Goal: Task Accomplishment & Management: Manage account settings

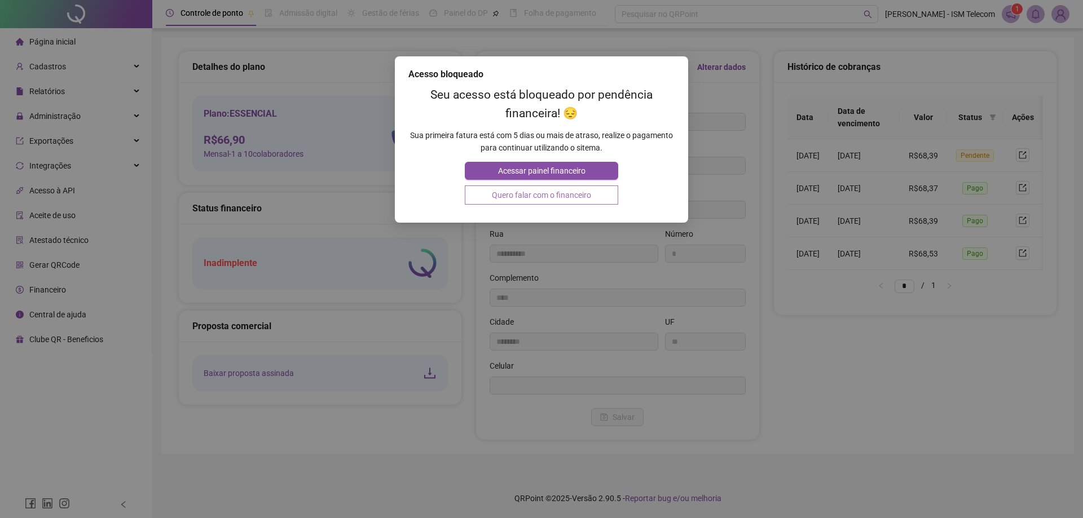
type input "**********"
type input "*"
type input "****"
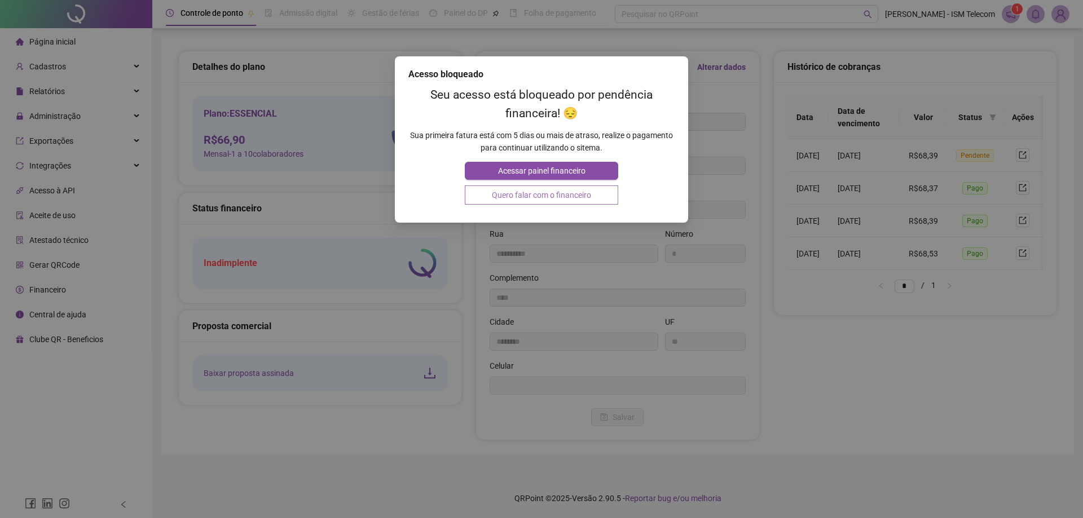
type input "********"
type input "**"
type input "*********"
type input "**********"
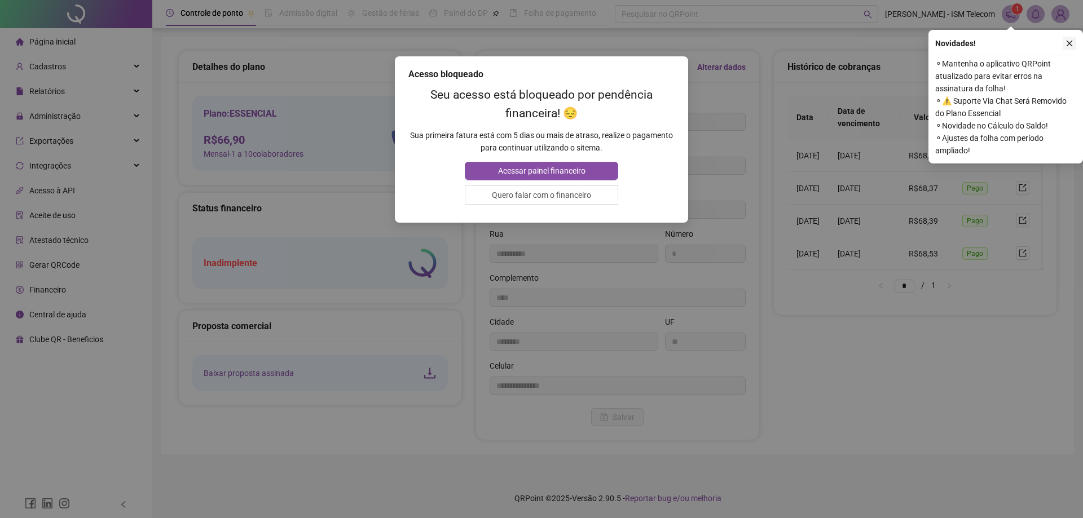
click at [1070, 43] on icon "close" at bounding box center [1070, 43] width 8 height 8
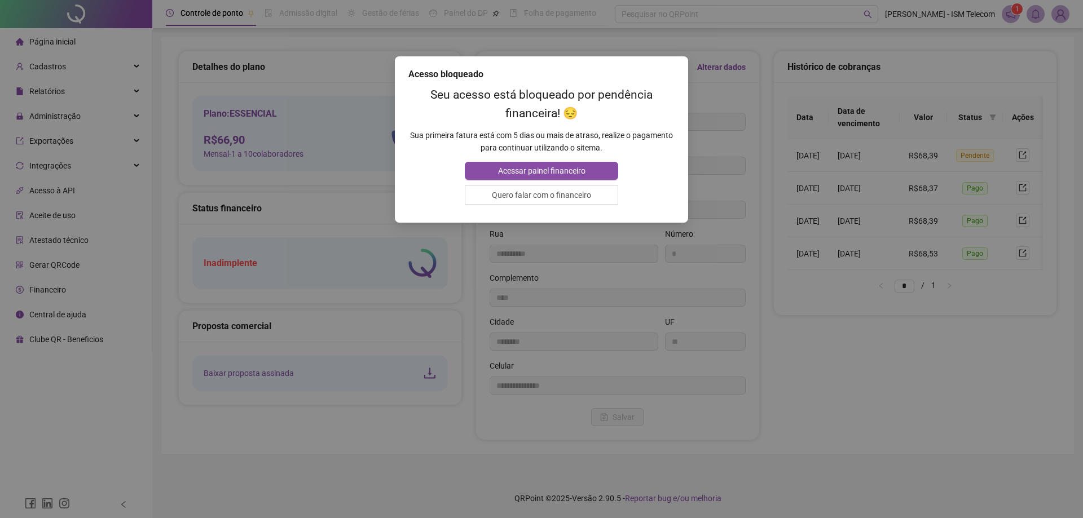
drag, startPoint x: 913, startPoint y: 322, endPoint x: 874, endPoint y: 355, distance: 51.2
click at [913, 324] on div "Acesso bloqueado Seu acesso está bloqueado por pendência financeira! 😔 Sua prim…" at bounding box center [541, 259] width 1083 height 518
click at [510, 190] on button "Quero falar com o financeiro" at bounding box center [541, 195] width 153 height 19
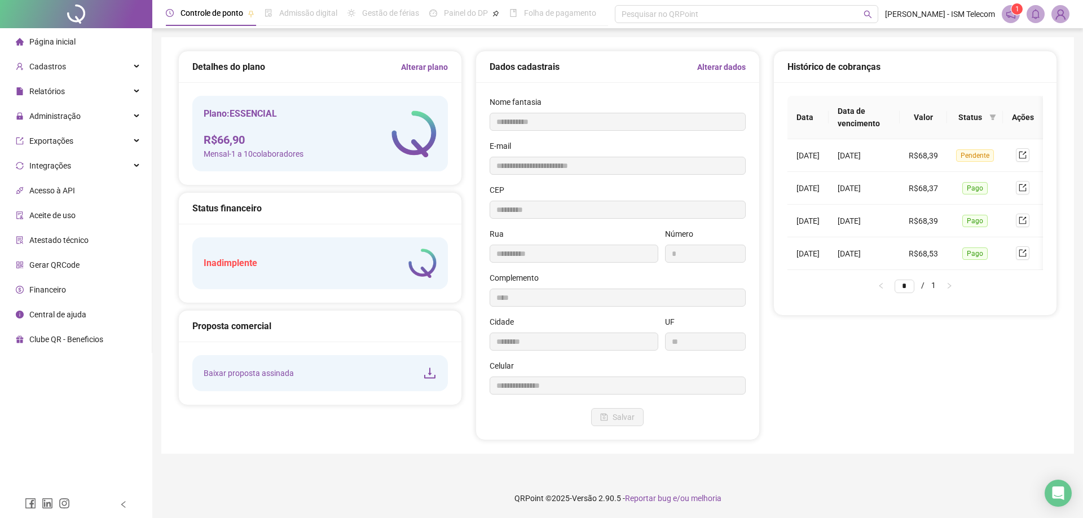
click at [49, 38] on span "Página inicial" at bounding box center [52, 41] width 46 height 9
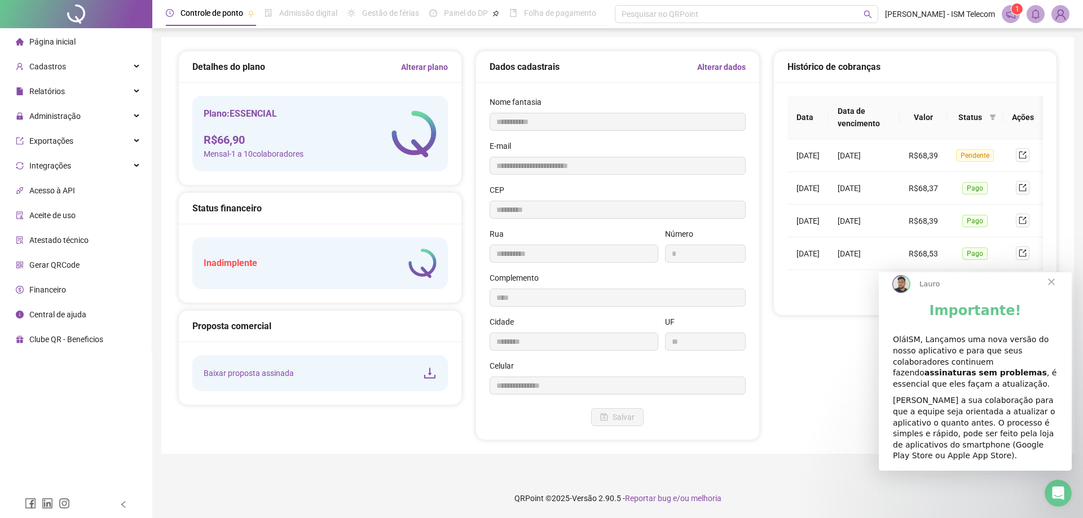
click at [1051, 292] on span "Fechar" at bounding box center [1051, 282] width 41 height 41
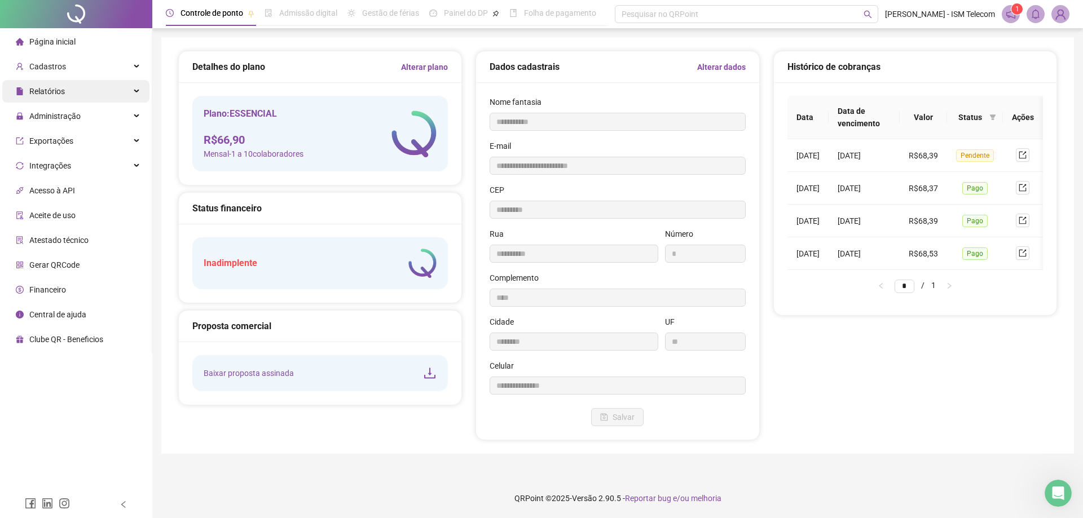
click at [59, 90] on span "Relatórios" at bounding box center [47, 91] width 36 height 9
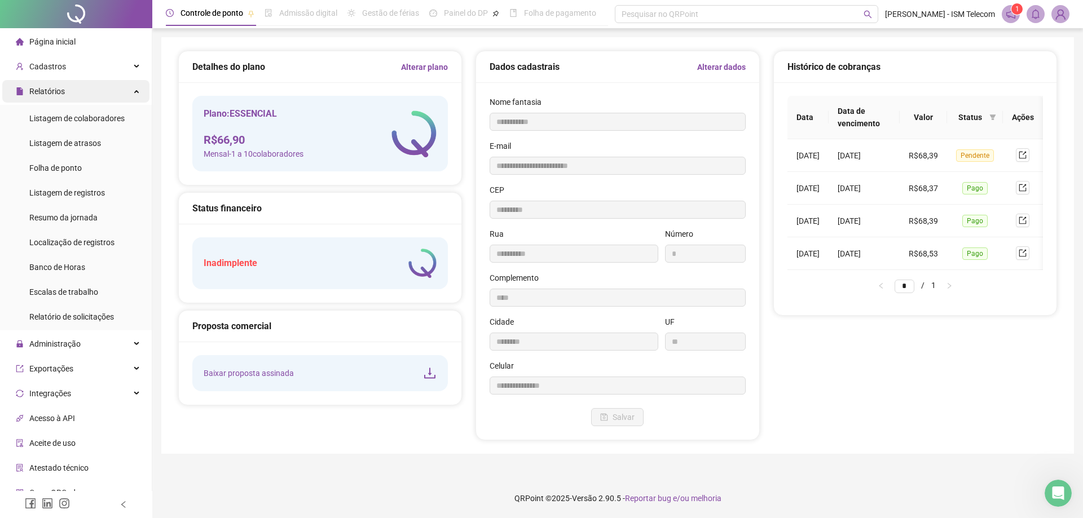
click at [53, 89] on span "Relatórios" at bounding box center [47, 91] width 36 height 9
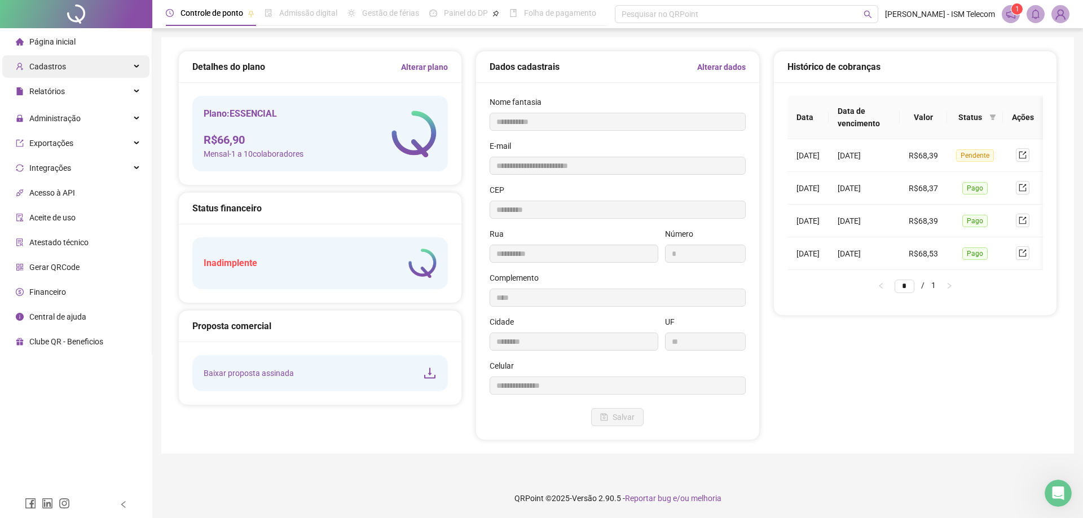
click at [61, 65] on span "Cadastros" at bounding box center [47, 66] width 37 height 9
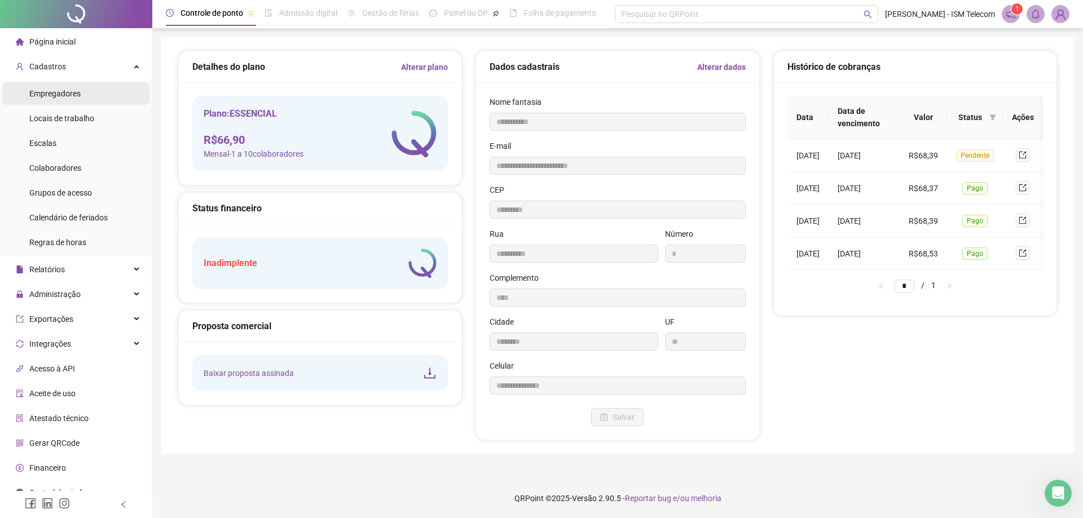
click at [70, 93] on span "Empregadores" at bounding box center [54, 93] width 51 height 9
click at [76, 91] on span "Empregadores" at bounding box center [54, 93] width 51 height 9
click at [1027, 155] on icon "export" at bounding box center [1023, 155] width 8 height 8
click at [63, 90] on span "Empregadores" at bounding box center [54, 93] width 51 height 9
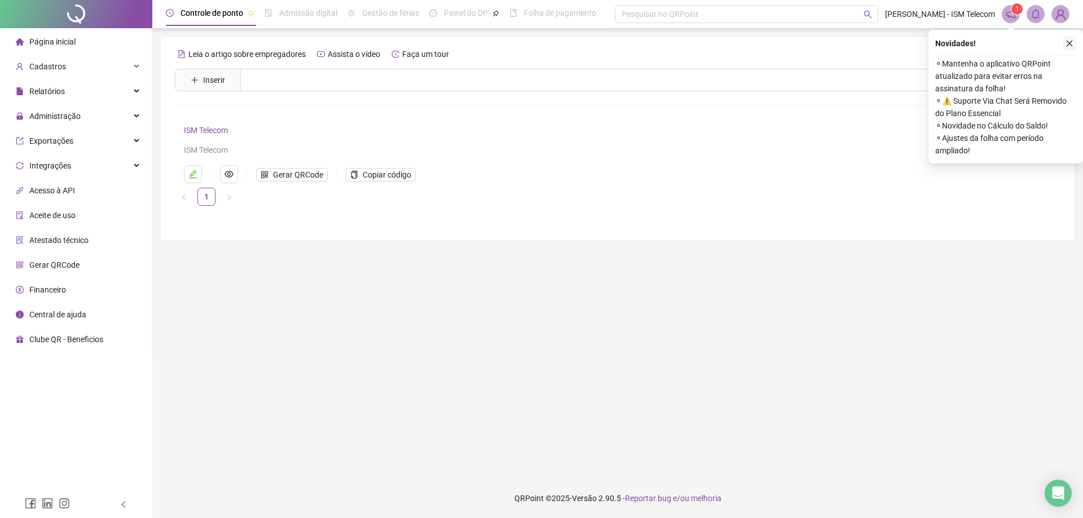
click at [1070, 42] on icon "close" at bounding box center [1070, 43] width 8 height 8
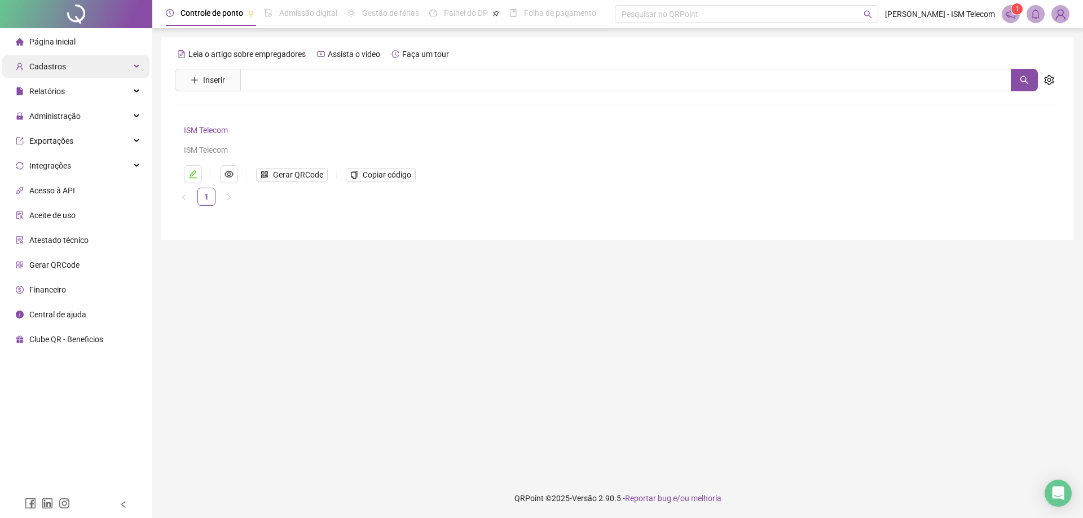
click at [95, 67] on div "Cadastros" at bounding box center [75, 66] width 147 height 23
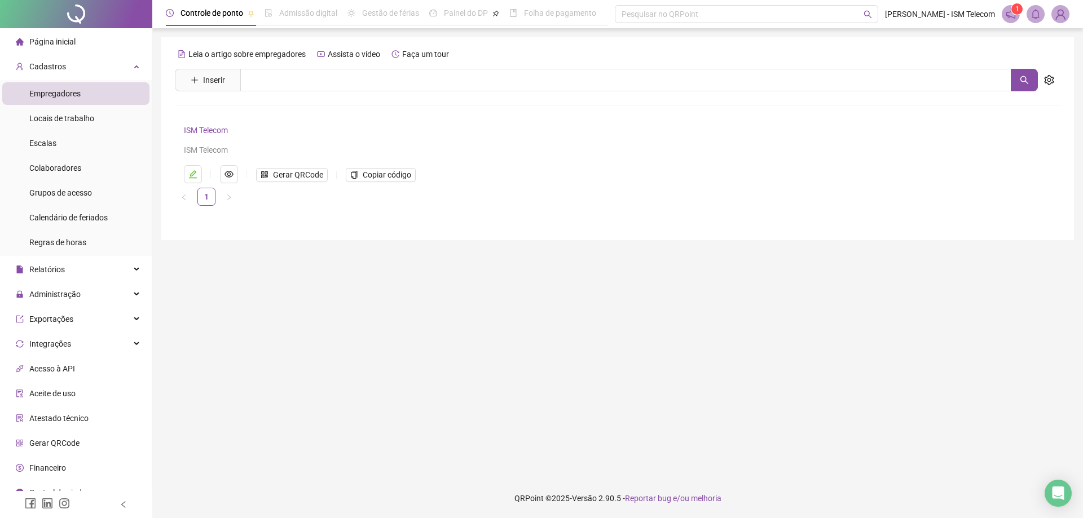
click at [77, 90] on span "Empregadores" at bounding box center [54, 93] width 51 height 9
click at [68, 169] on span "Colaboradores" at bounding box center [55, 168] width 52 height 9
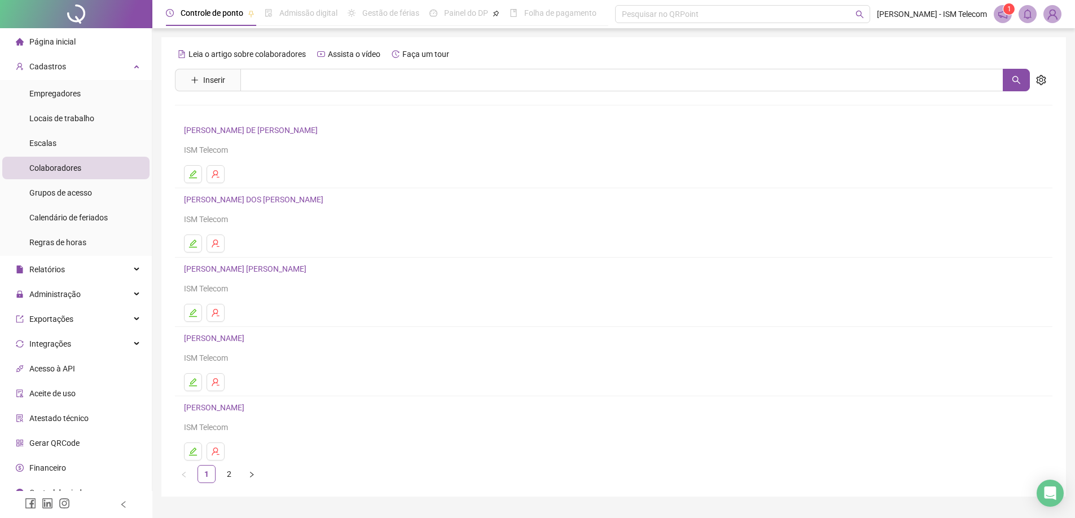
scroll to position [27, 0]
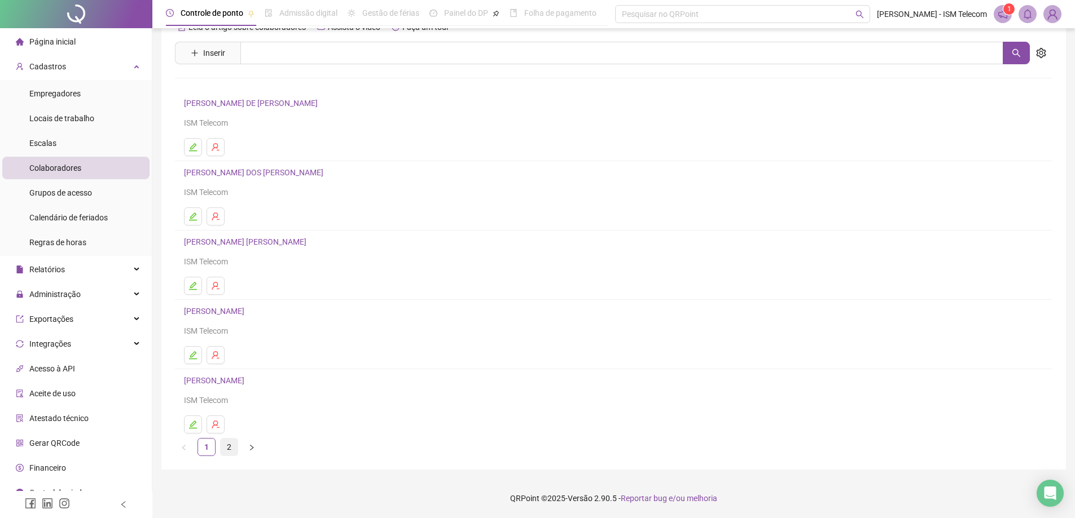
click at [230, 450] on link "2" at bounding box center [229, 447] width 17 height 17
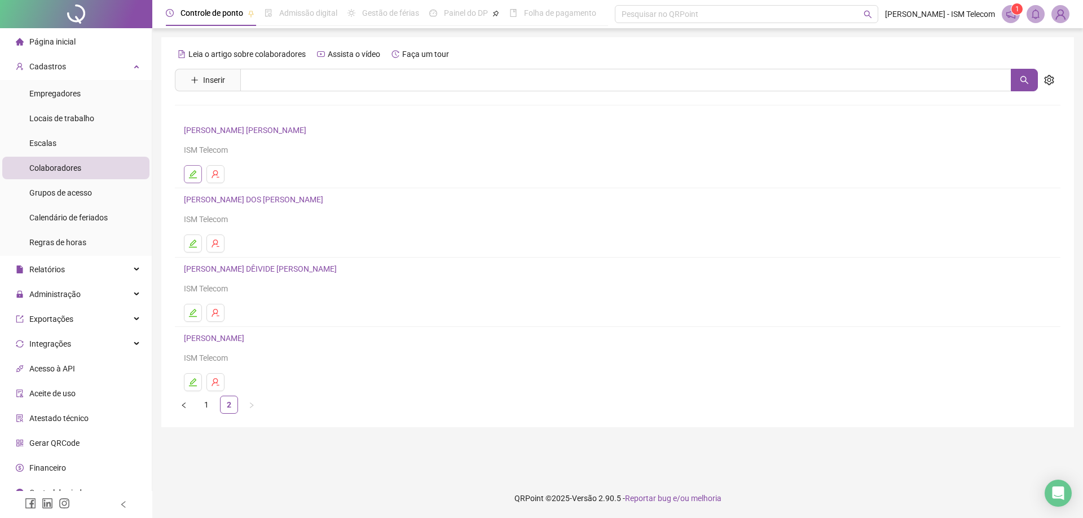
click at [192, 170] on icon "edit" at bounding box center [192, 174] width 9 height 9
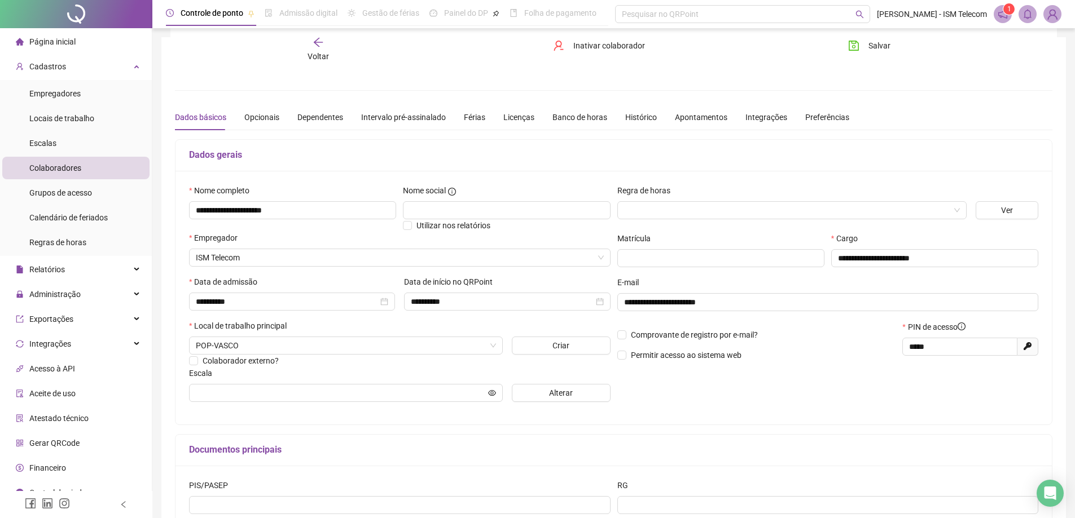
scroll to position [56, 0]
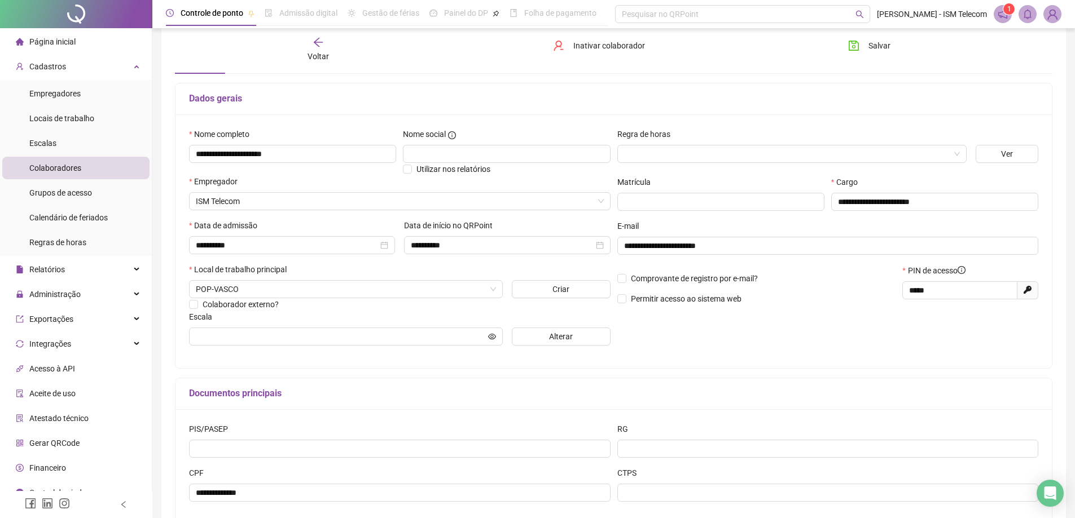
click at [316, 42] on icon "arrow-left" at bounding box center [318, 42] width 11 height 11
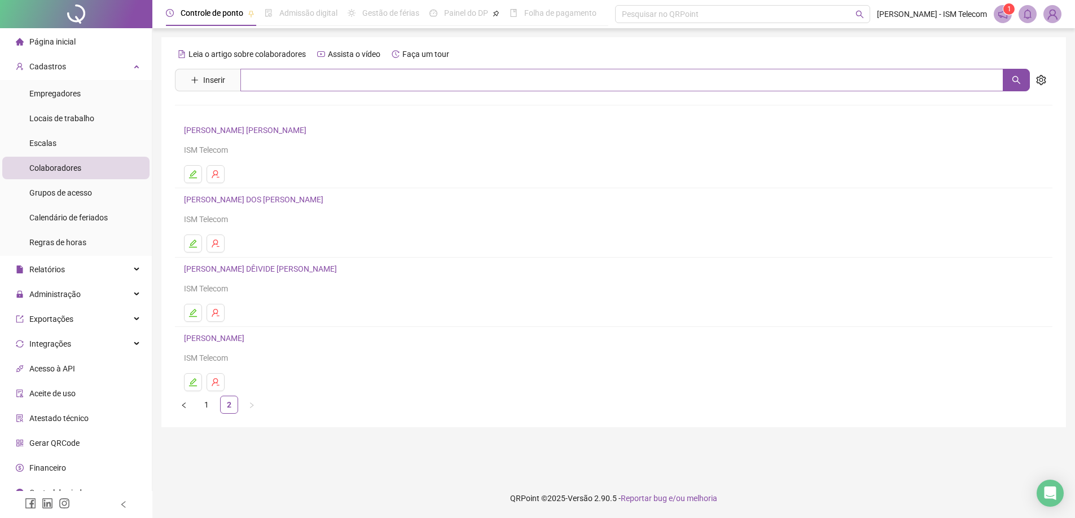
scroll to position [0, 0]
click at [59, 38] on span "Página inicial" at bounding box center [52, 41] width 46 height 9
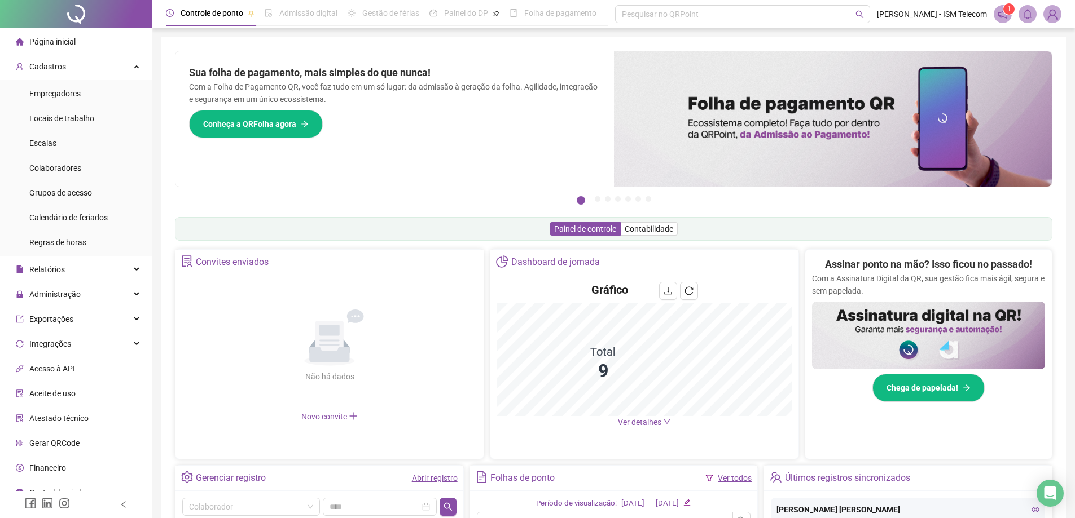
click at [51, 39] on span "Página inicial" at bounding box center [52, 41] width 46 height 9
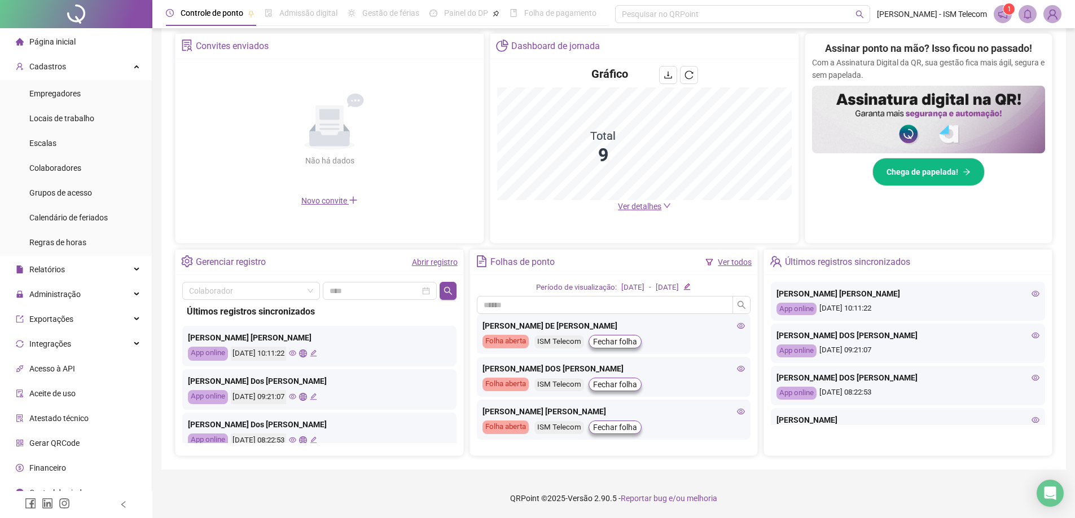
click at [55, 40] on span "Página inicial" at bounding box center [52, 41] width 46 height 9
click at [306, 399] on icon "global" at bounding box center [302, 396] width 7 height 7
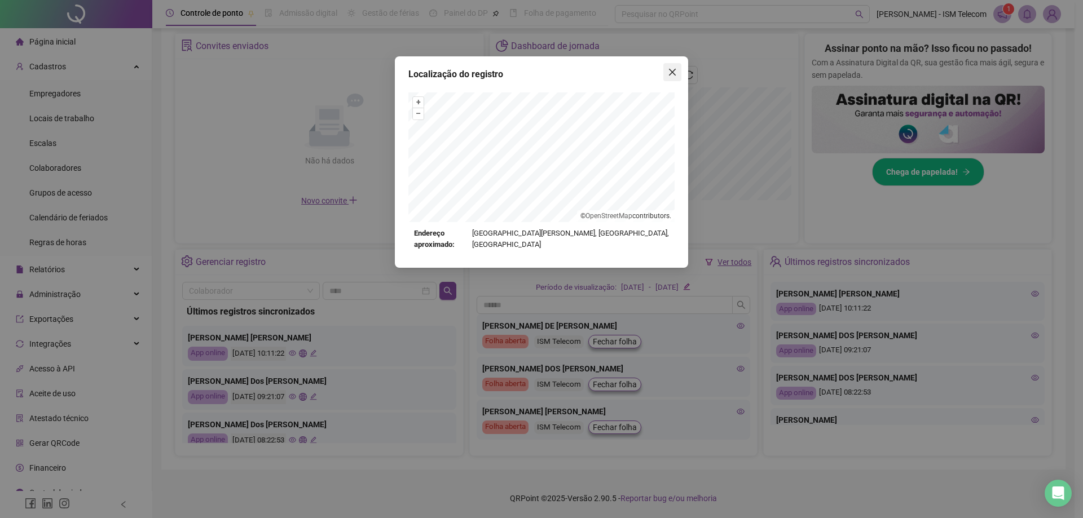
click at [674, 71] on icon "close" at bounding box center [672, 72] width 7 height 7
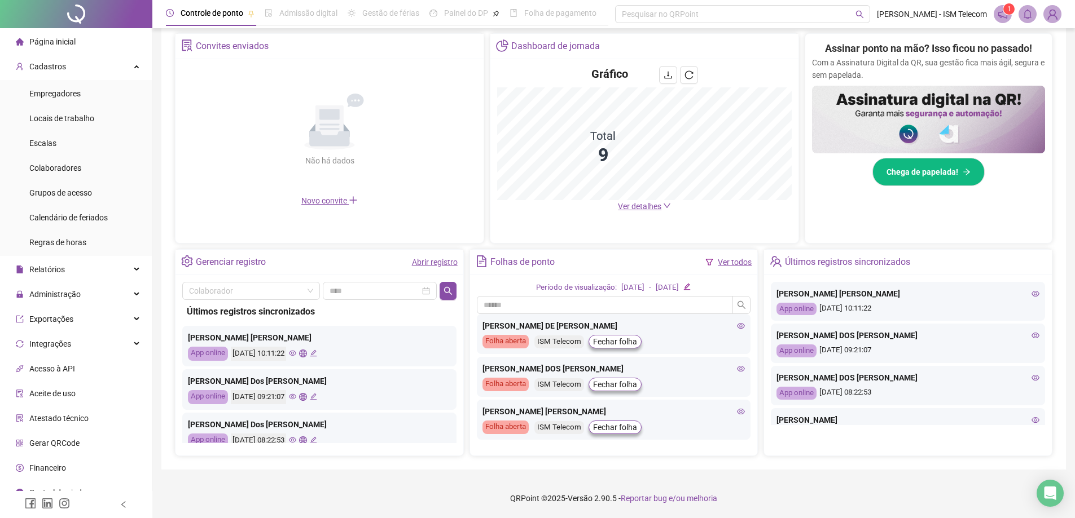
scroll to position [56, 0]
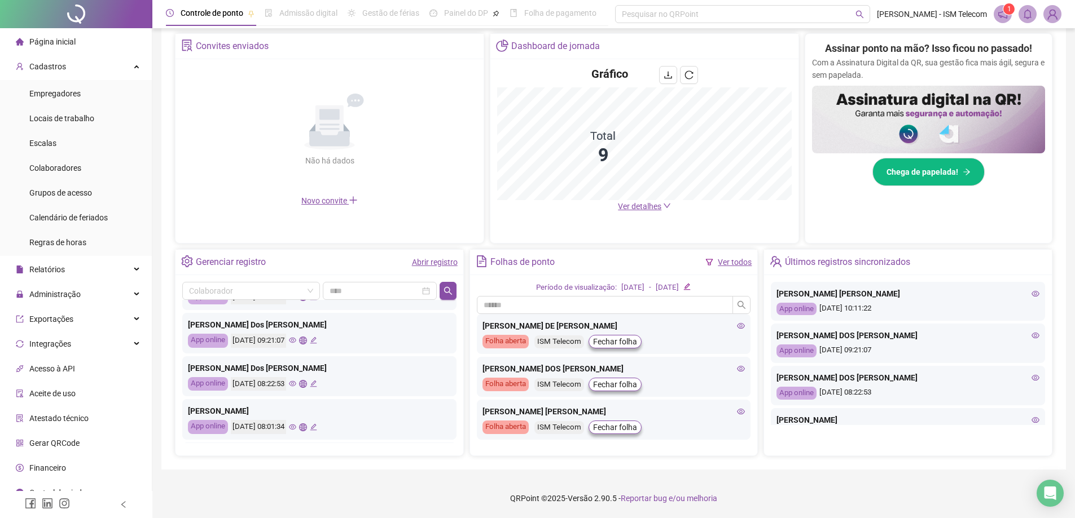
click at [306, 384] on icon "global" at bounding box center [302, 383] width 7 height 7
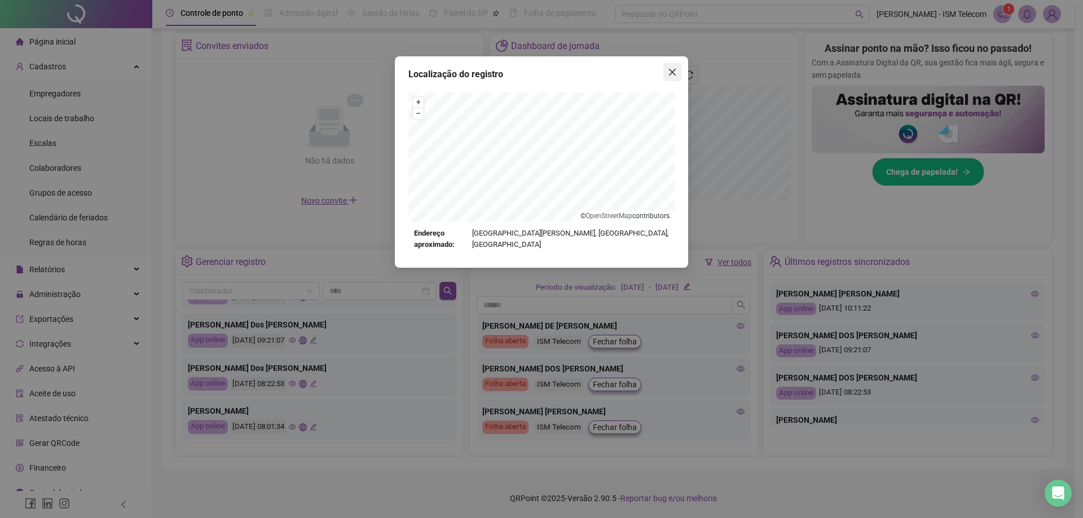
click at [674, 72] on icon "close" at bounding box center [672, 72] width 7 height 7
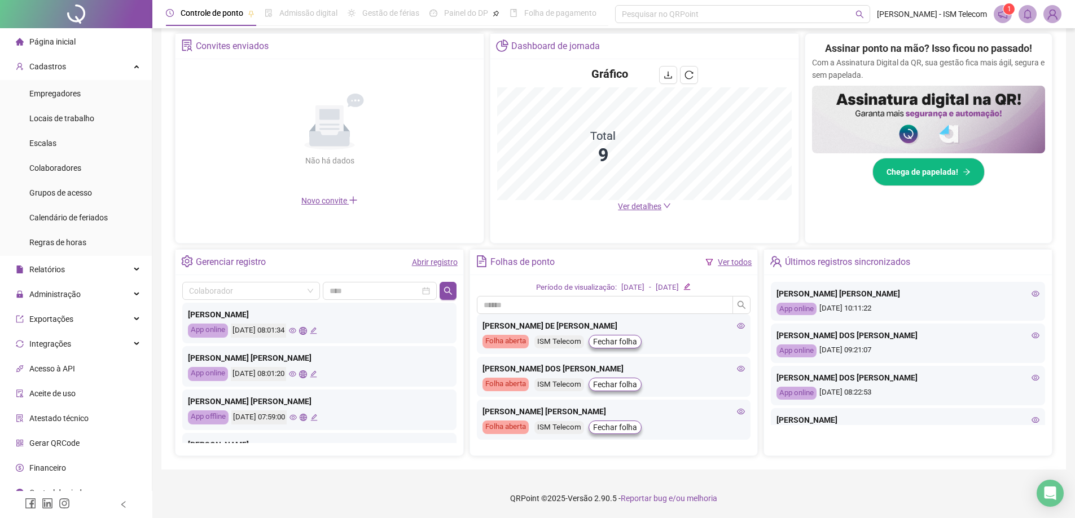
scroll to position [226, 0]
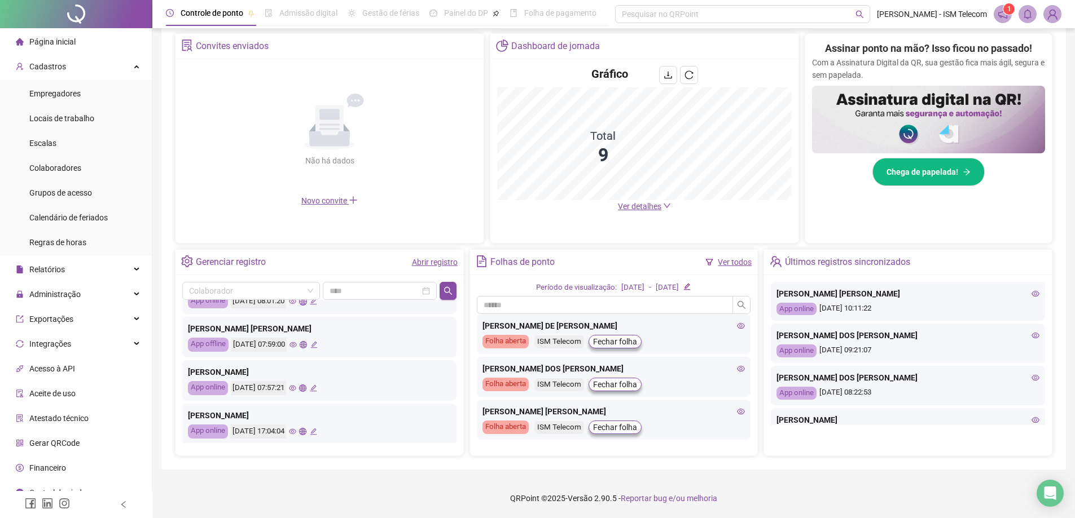
click at [307, 343] on icon "global" at bounding box center [303, 344] width 7 height 7
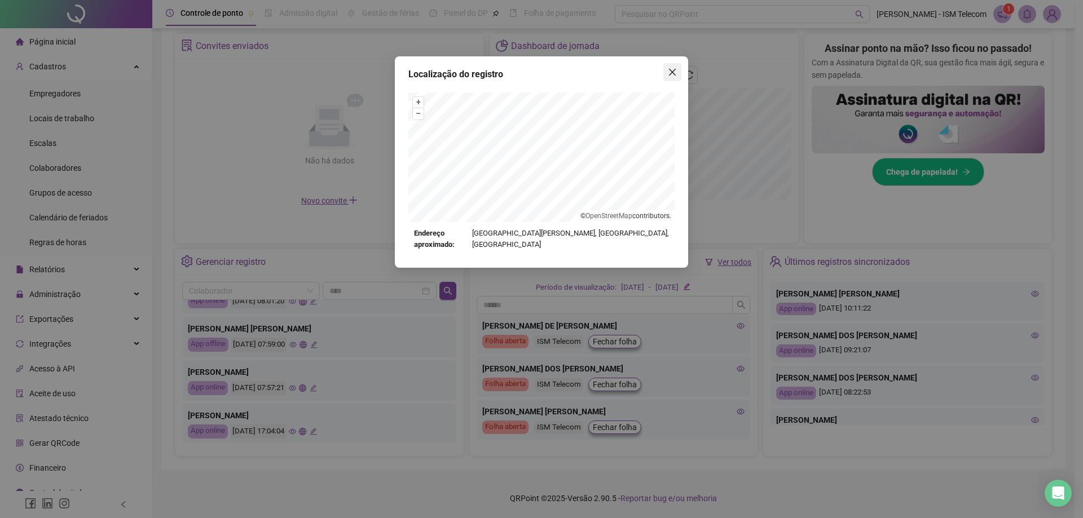
click at [671, 69] on icon "close" at bounding box center [672, 72] width 9 height 9
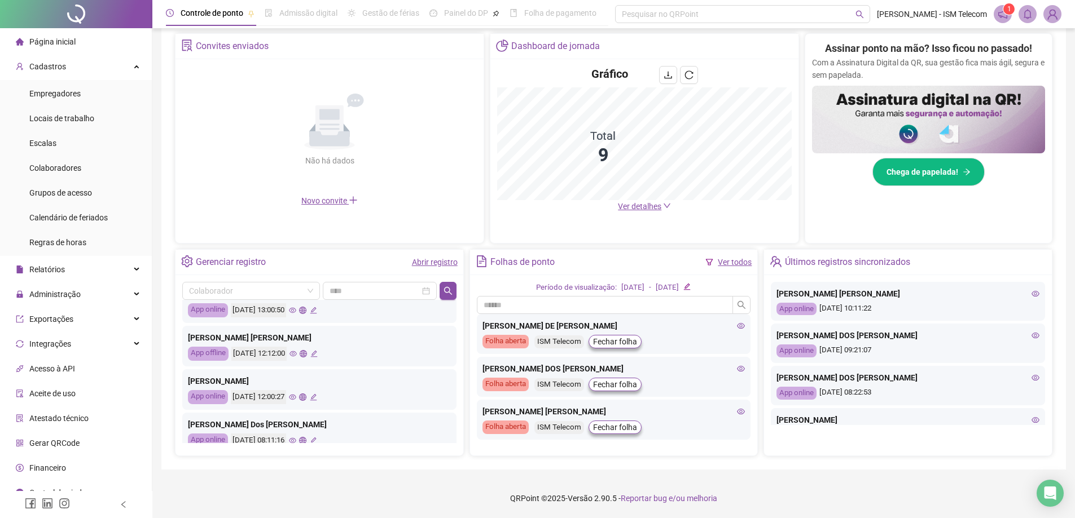
scroll to position [531, 0]
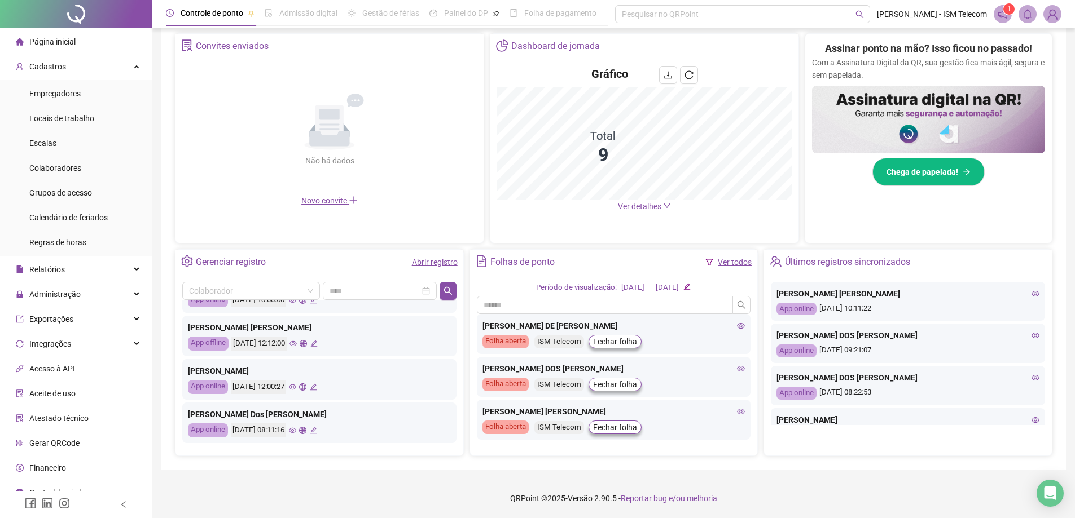
click at [306, 431] on icon "global" at bounding box center [302, 430] width 7 height 7
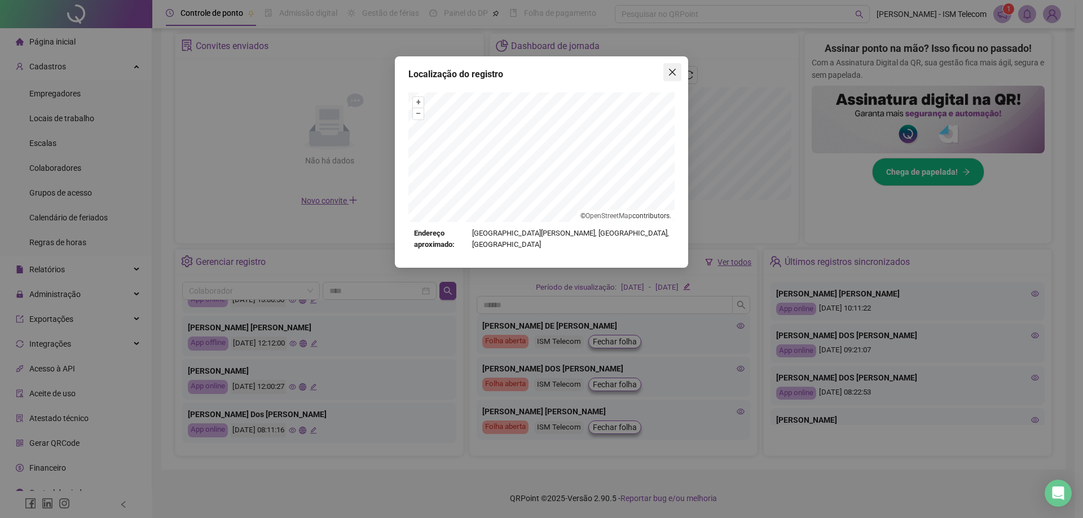
click at [672, 72] on icon "close" at bounding box center [672, 72] width 7 height 7
